Goal: Complete application form

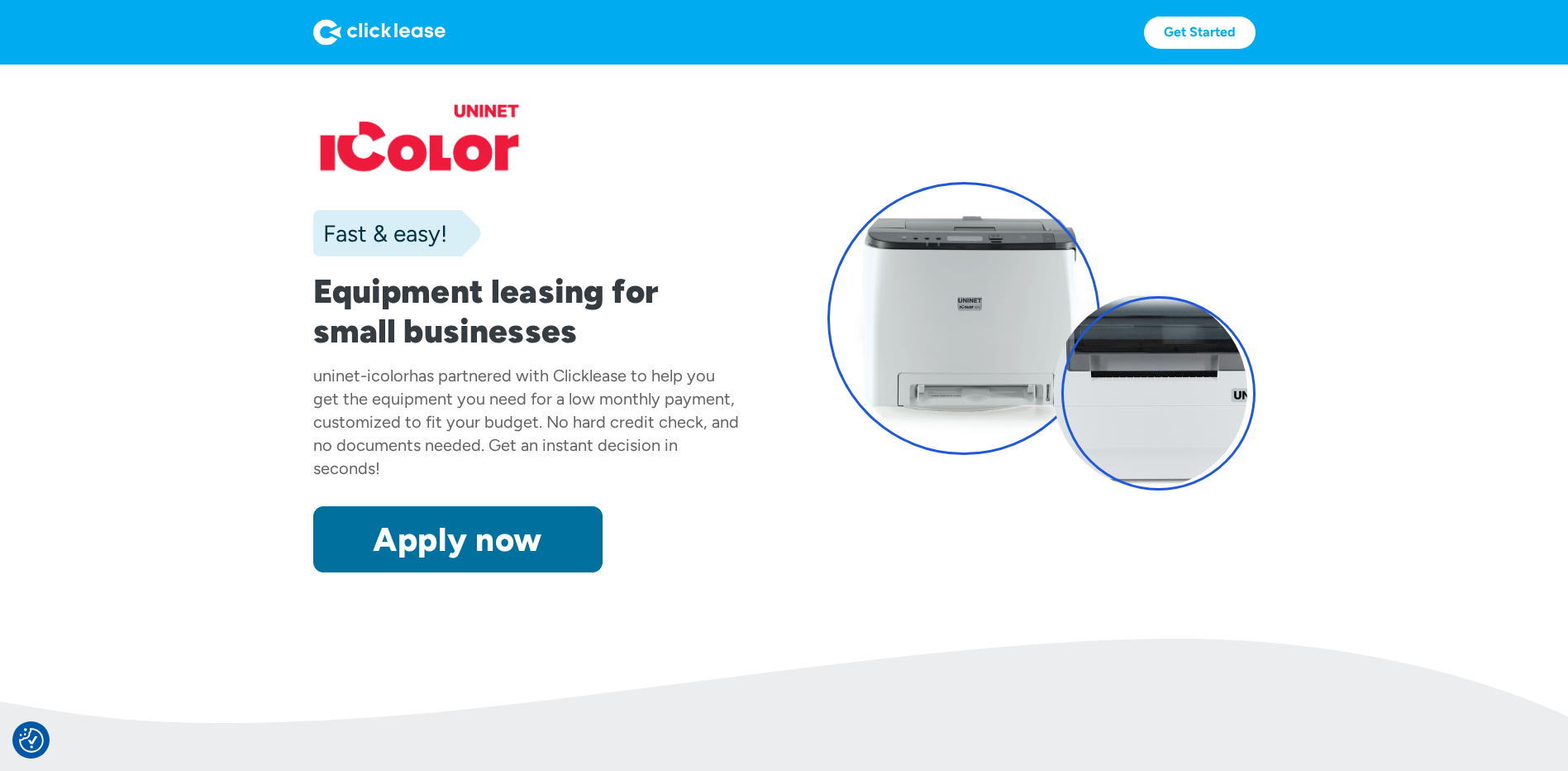
click at [480, 531] on link "Apply now" at bounding box center [458, 539] width 290 height 66
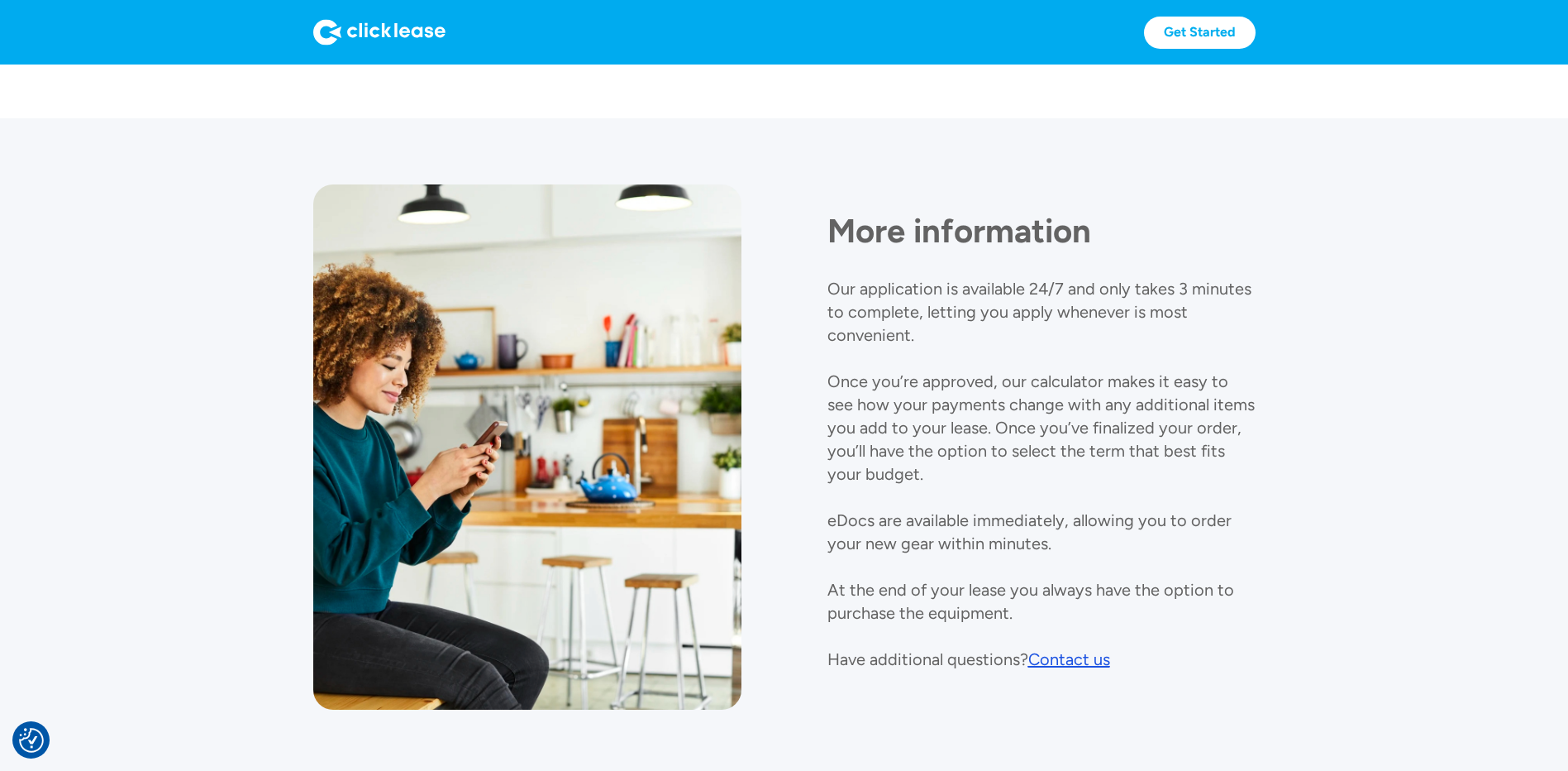
scroll to position [1748, 0]
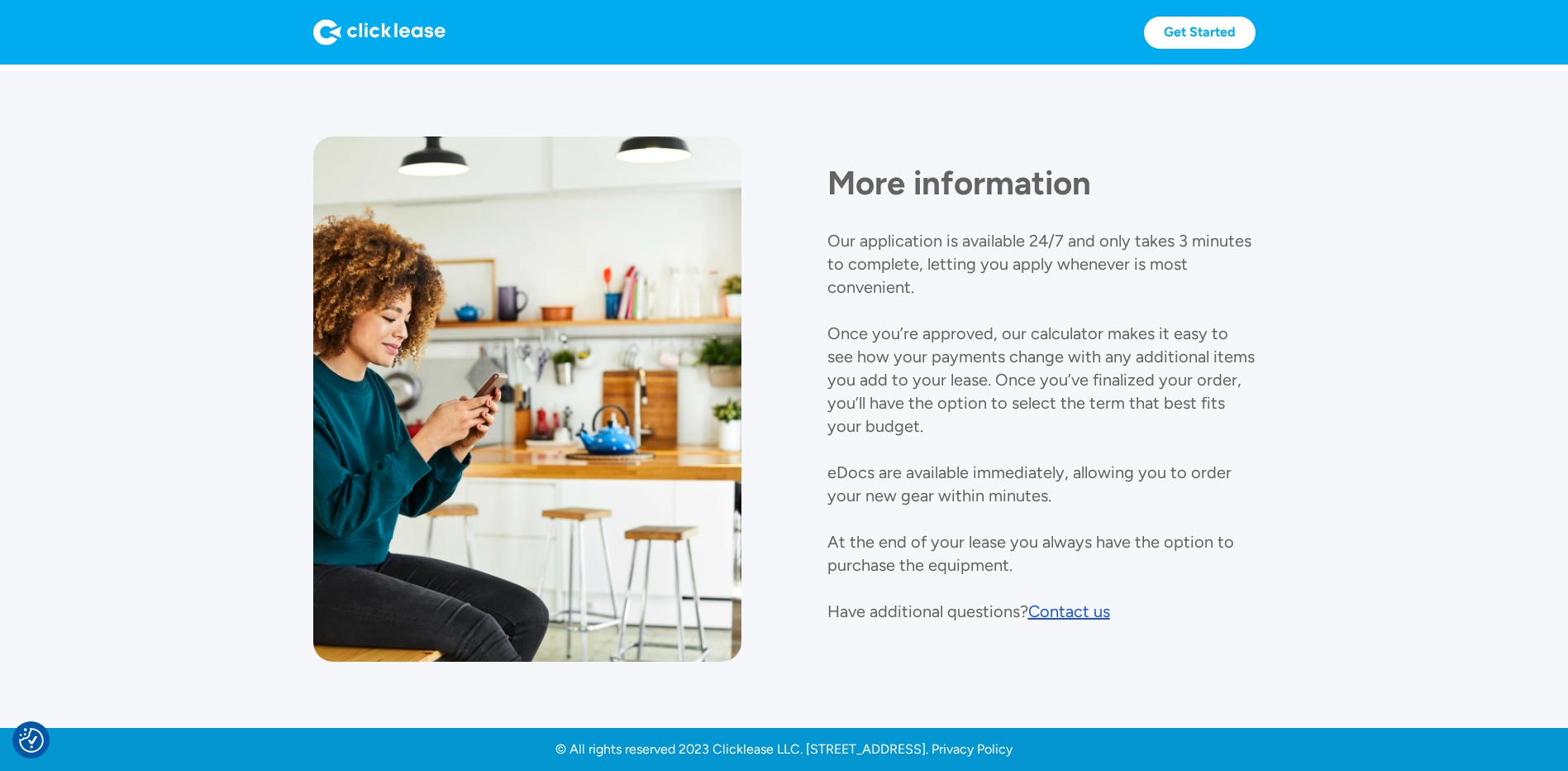
click at [1098, 619] on div "Contact us" at bounding box center [1069, 611] width 82 height 19
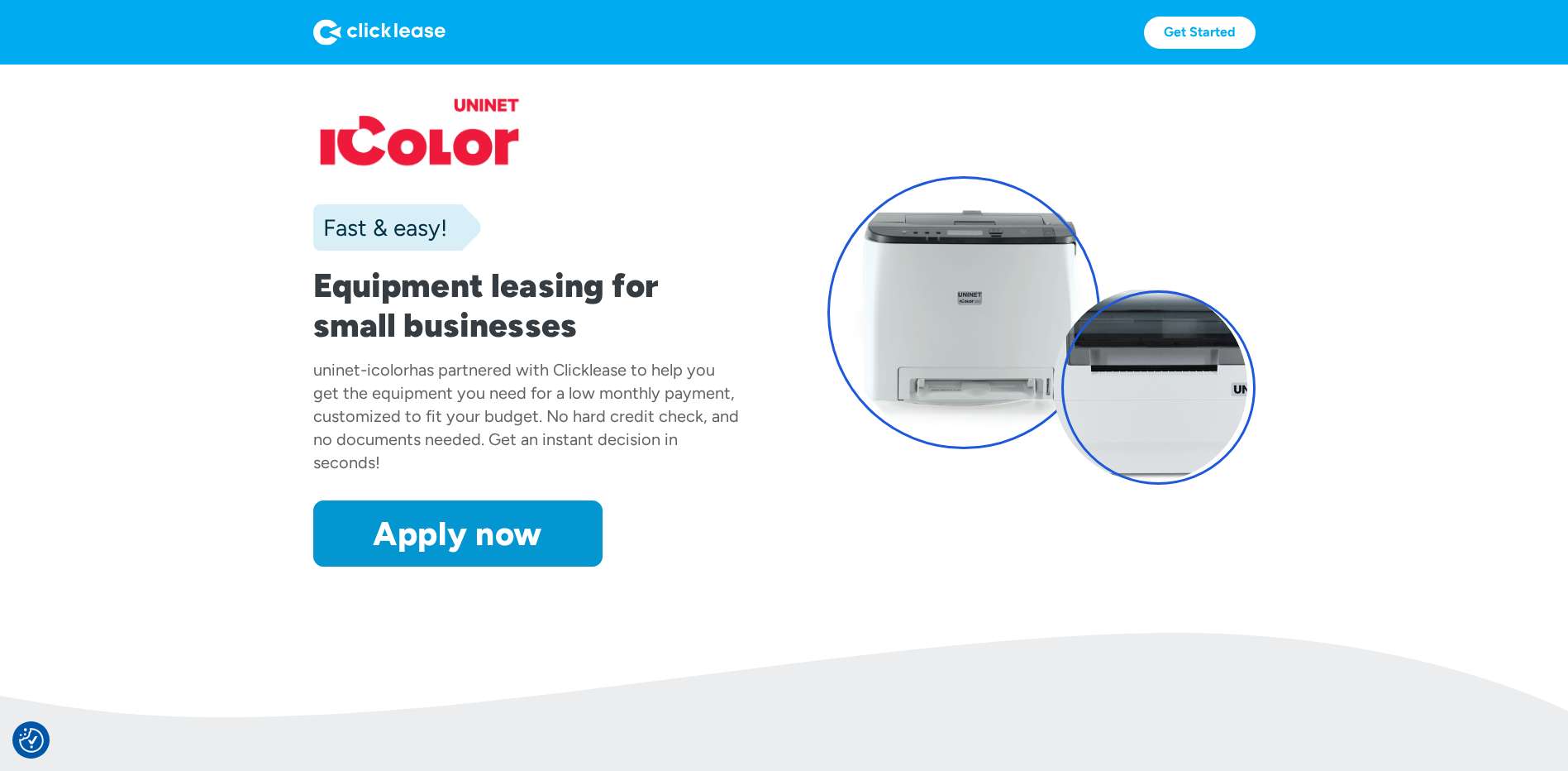
scroll to position [0, 0]
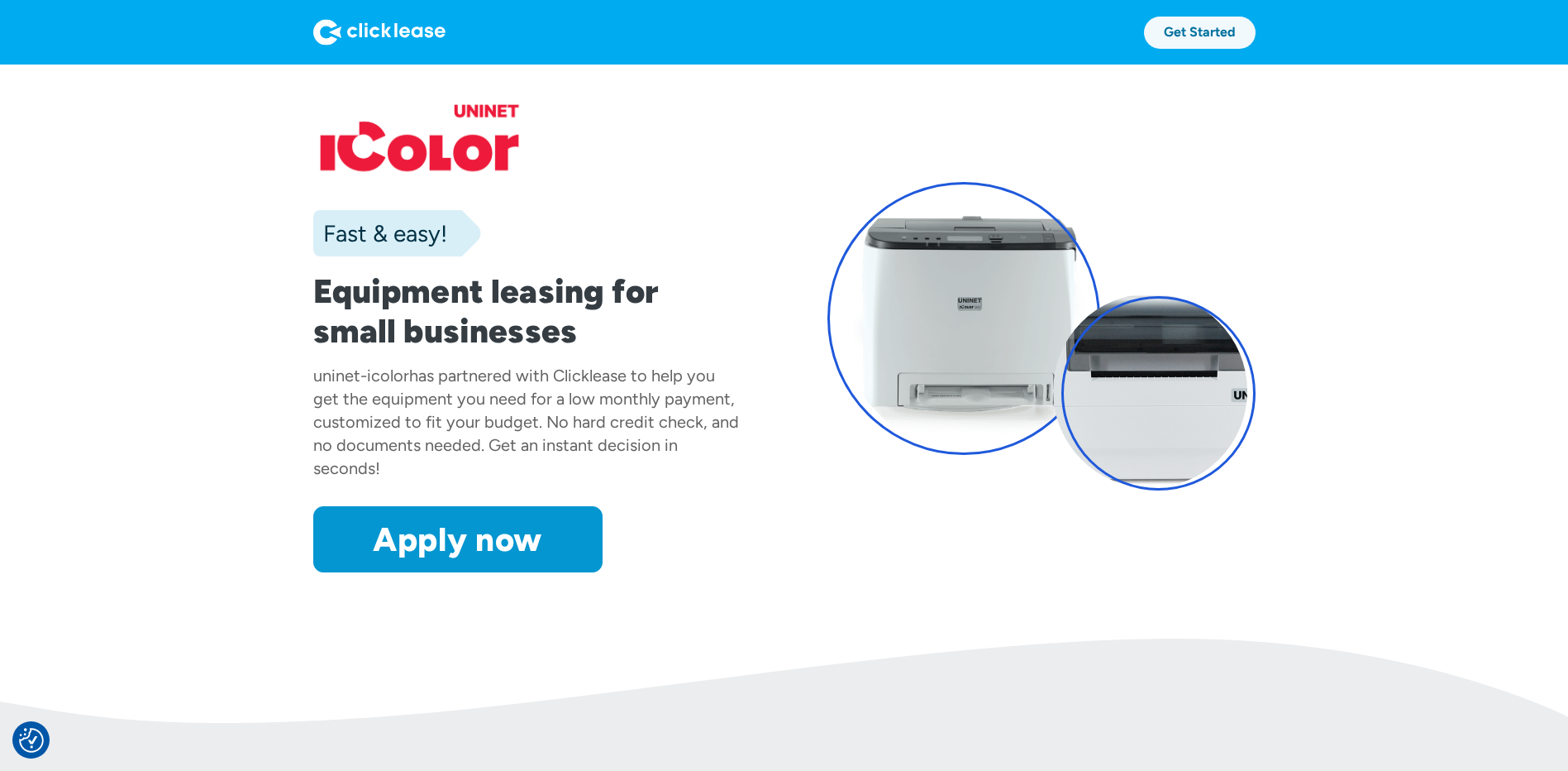
click at [1210, 31] on link "Get Started" at bounding box center [1200, 33] width 111 height 33
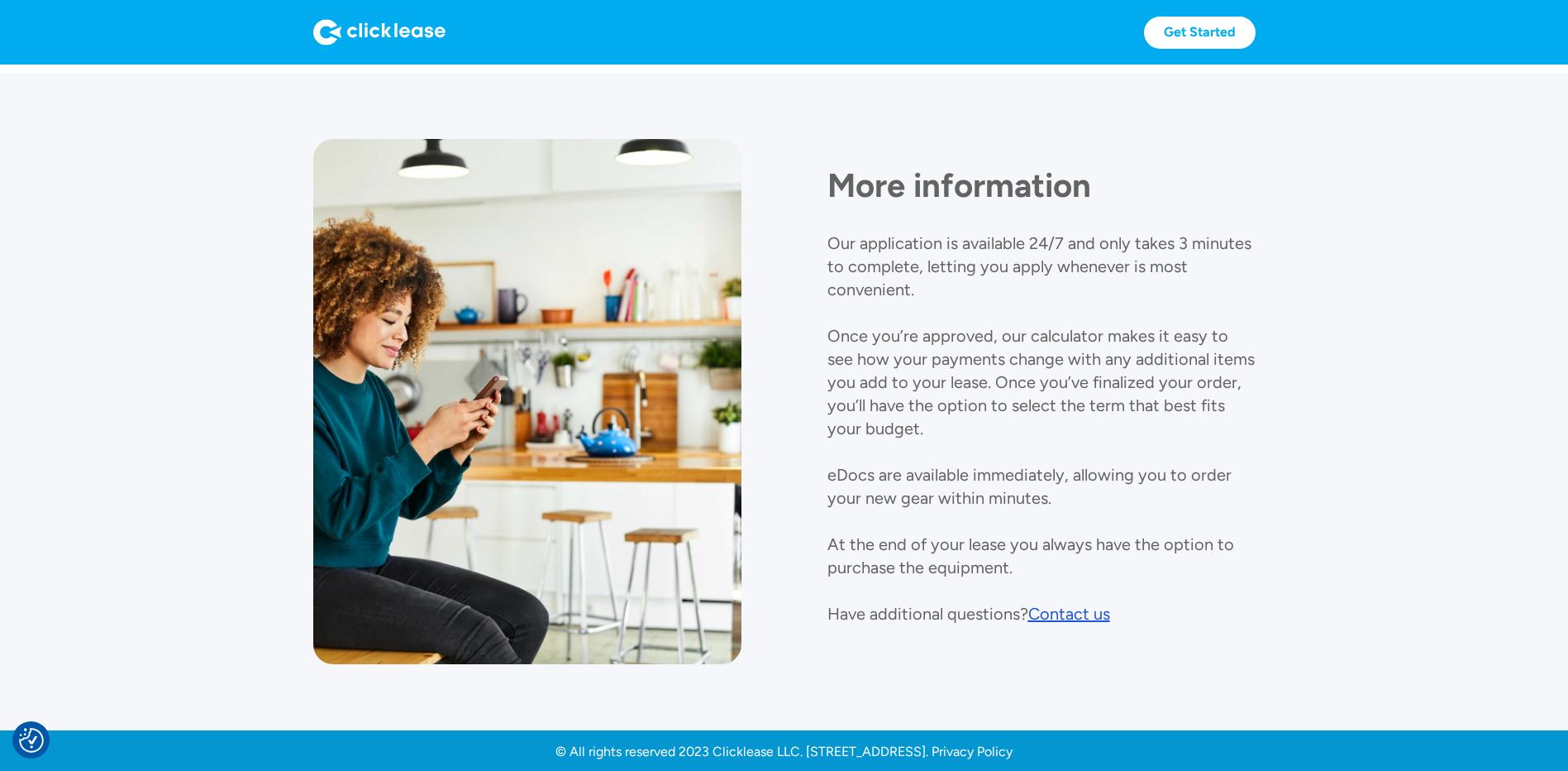
scroll to position [1748, 0]
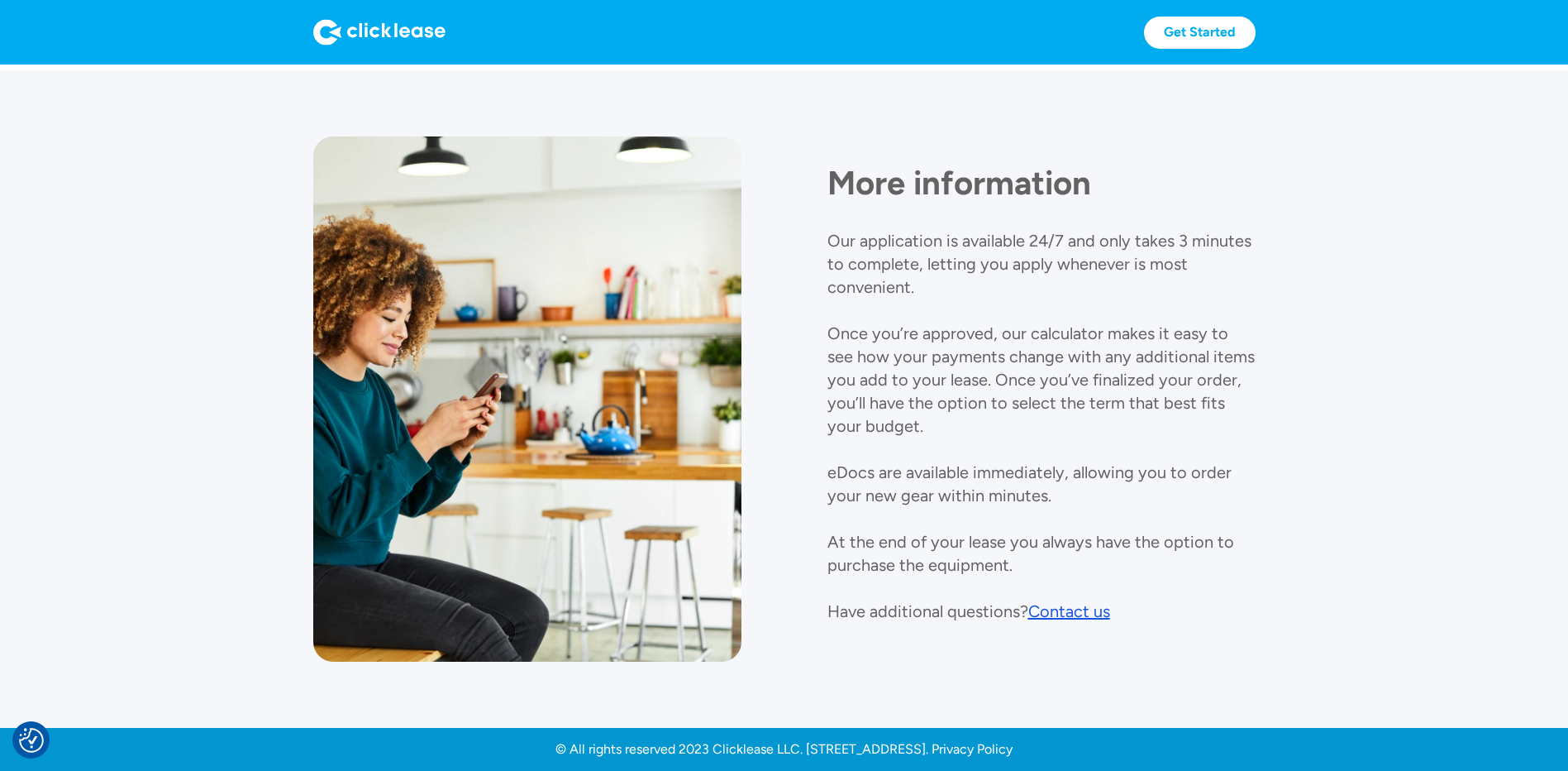
click at [1089, 616] on div "Contact us" at bounding box center [1069, 611] width 82 height 19
click at [1067, 608] on div "Contact us" at bounding box center [1069, 611] width 82 height 19
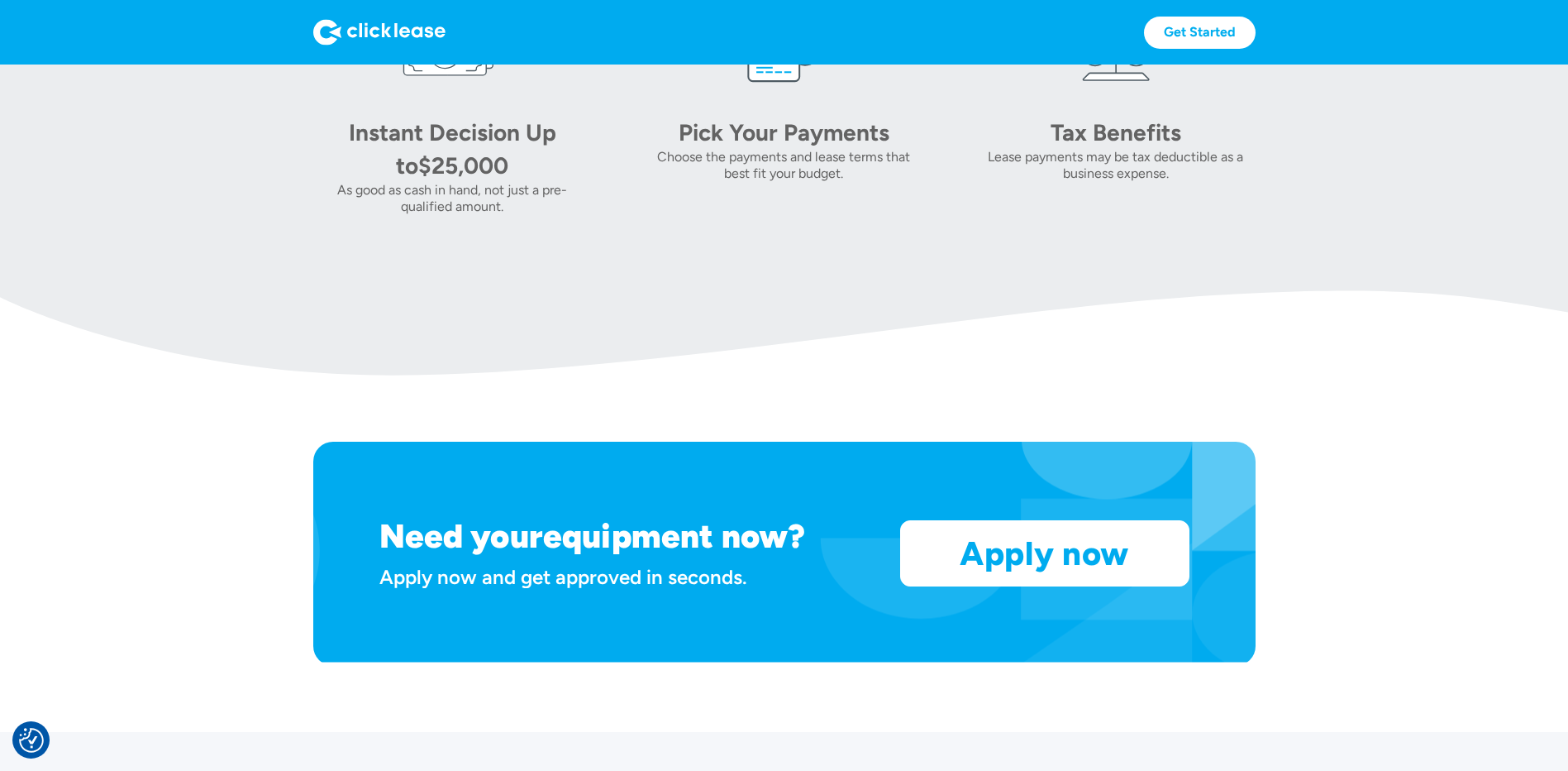
scroll to position [1004, 0]
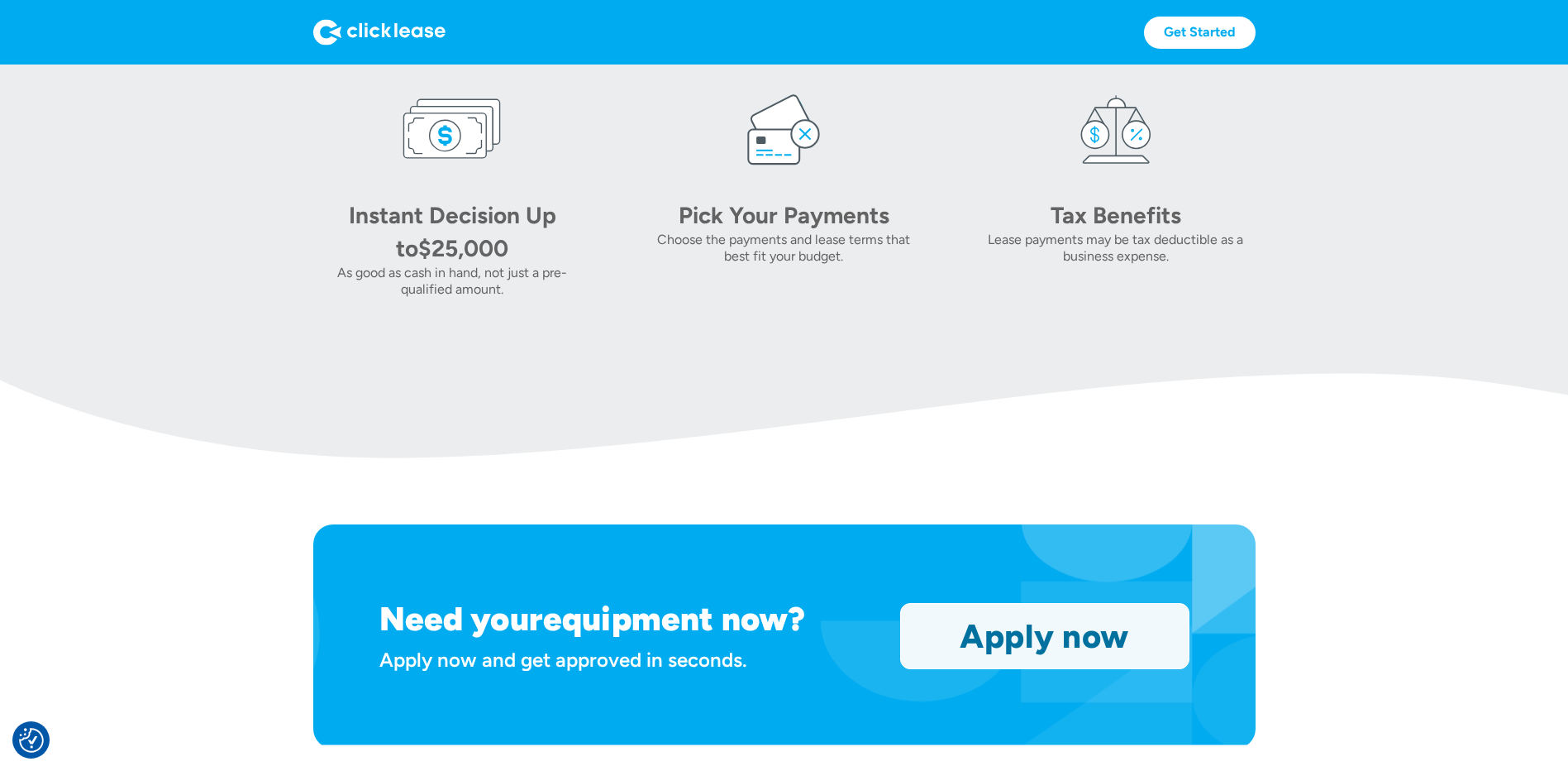
click at [996, 653] on link "Apply now" at bounding box center [1044, 635] width 288 height 64
